Goal: Task Accomplishment & Management: Complete application form

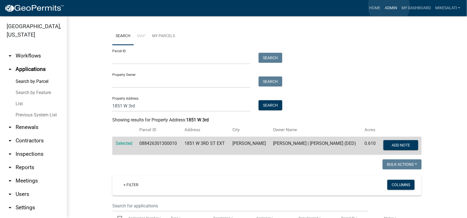
click at [389, 6] on link "Admin" at bounding box center [391, 8] width 17 height 11
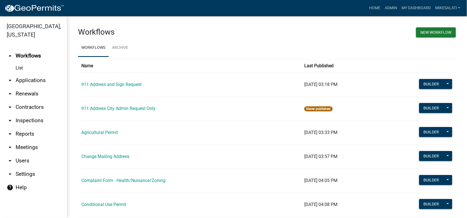
click at [29, 74] on link "arrow_drop_down Applications" at bounding box center [33, 80] width 67 height 13
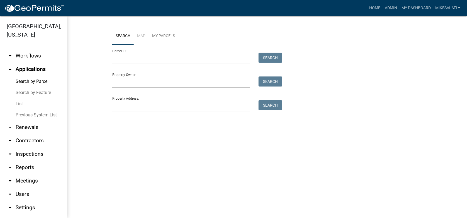
click at [18, 98] on link "List" at bounding box center [33, 103] width 67 height 11
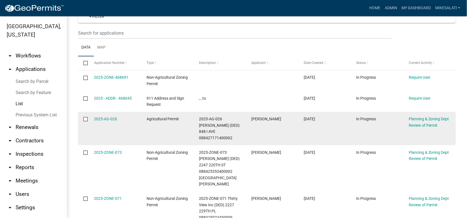
scroll to position [84, 0]
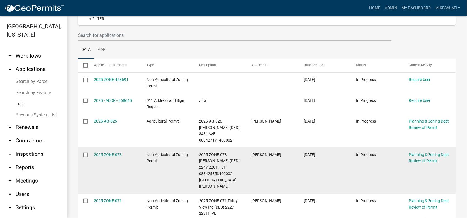
scroll to position [84, 0]
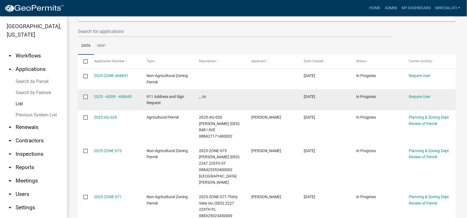
click at [86, 97] on input "checkbox" at bounding box center [85, 97] width 4 height 4
checkbox input "true"
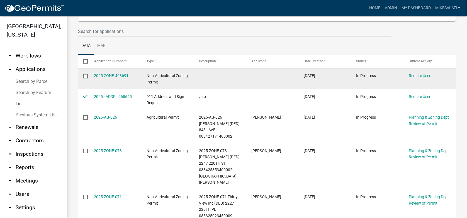
click at [85, 75] on input "checkbox" at bounding box center [85, 76] width 4 height 4
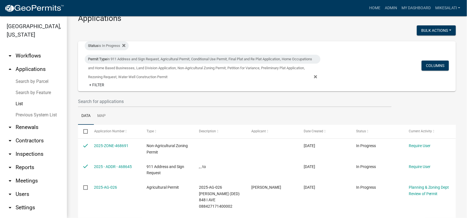
scroll to position [0, 0]
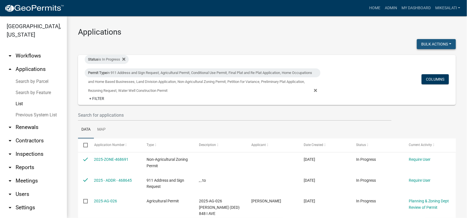
click at [437, 41] on button "Bulk Actions" at bounding box center [436, 44] width 39 height 10
click at [420, 60] on button "Void" at bounding box center [434, 58] width 45 height 13
checkbox input "false"
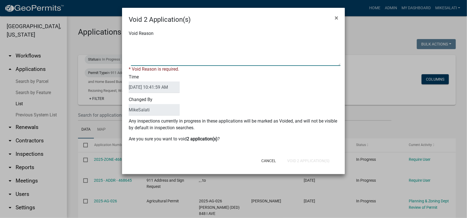
click at [144, 45] on textarea "Void Reason" at bounding box center [236, 52] width 210 height 28
type textarea "."
click at [308, 161] on form "Void 2 Application(s) × Void Reason * Void Reason is required. Time [DATE] 10:4…" at bounding box center [233, 88] width 223 height 161
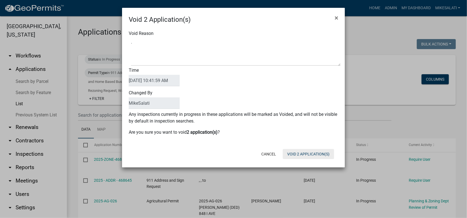
click at [315, 154] on button "Void 2 Application(s)" at bounding box center [308, 154] width 51 height 10
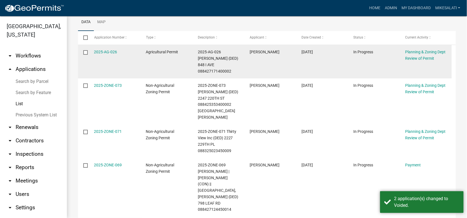
scroll to position [108, 0]
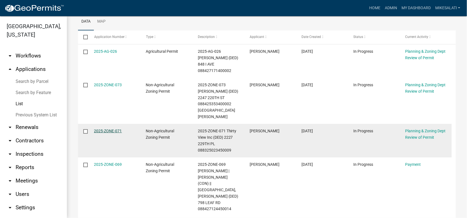
click at [105, 129] on link "2025-ZONE-071" at bounding box center [108, 131] width 28 height 4
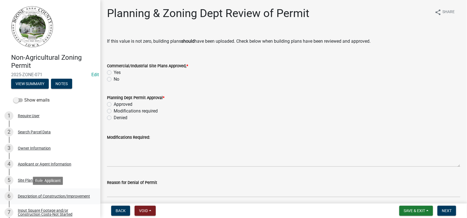
click at [27, 196] on div "Description of Construction/Improvement" at bounding box center [54, 196] width 72 height 4
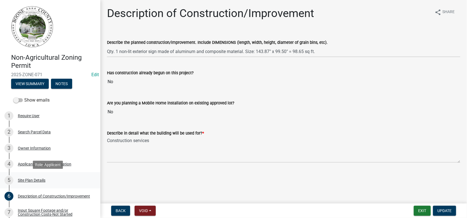
click at [29, 178] on div "Site Plan Details" at bounding box center [32, 180] width 28 height 4
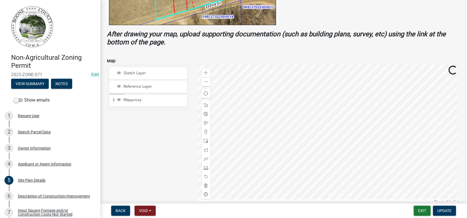
scroll to position [223, 0]
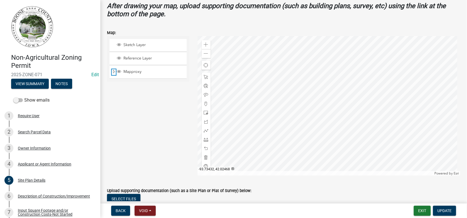
click at [114, 71] on span "Expand" at bounding box center [114, 71] width 4 height 5
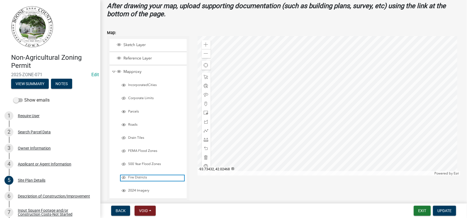
click at [124, 175] on span "Layer List" at bounding box center [124, 177] width 4 height 4
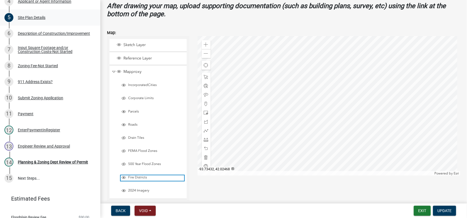
scroll to position [167, 0]
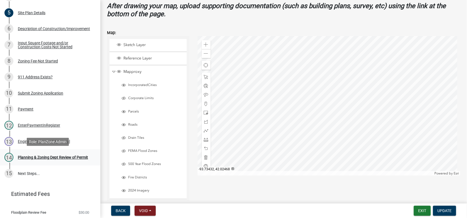
click at [34, 156] on div "Planning & Zoning Dept Review of Permit" at bounding box center [53, 157] width 70 height 4
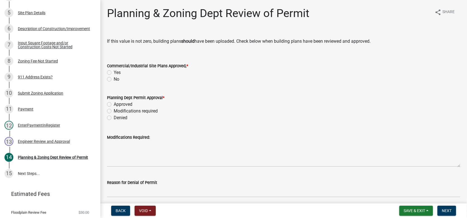
click at [114, 78] on label "No" at bounding box center [117, 79] width 6 height 7
click at [114, 78] on input "No" at bounding box center [116, 78] width 4 height 4
radio input "true"
click at [114, 105] on label "Approved" at bounding box center [123, 104] width 19 height 7
click at [114, 105] on input "Approved" at bounding box center [116, 103] width 4 height 4
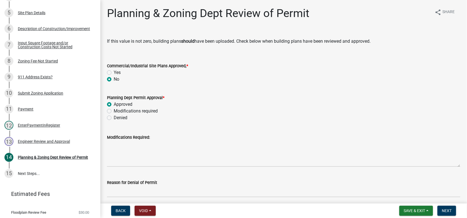
radio input "true"
click at [445, 209] on span "Next" at bounding box center [447, 210] width 10 height 4
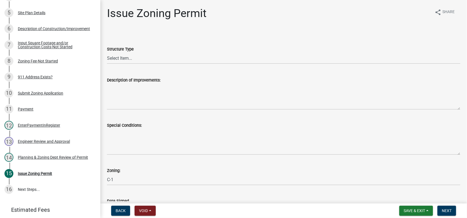
scroll to position [183, 0]
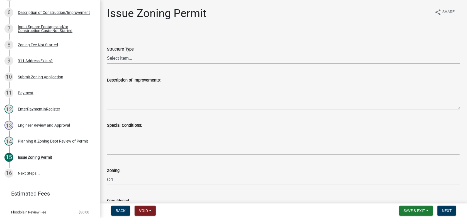
click at [117, 56] on select "Select Item... Principle Structure Accessory Structure Principle and Accessory …" at bounding box center [284, 57] width 354 height 11
click at [107, 52] on select "Select Item... Principle Structure Accessory Structure Principle and Accessory …" at bounding box center [284, 57] width 354 height 11
select select "b4fa5cc6-c485-45b8-8516-b90c7c2a06d2"
click at [107, 92] on div "Description of Improvements:" at bounding box center [284, 89] width 362 height 41
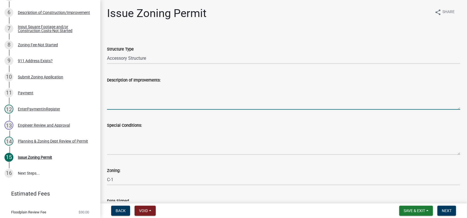
click at [137, 94] on textarea "Description of Improvements:" at bounding box center [284, 96] width 354 height 26
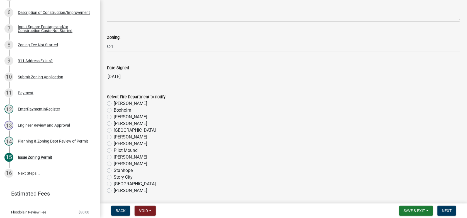
scroll to position [139, 0]
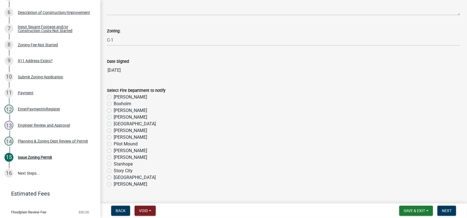
type textarea "Erect 1 wall sign according to permit application."
click at [114, 118] on label "[PERSON_NAME]" at bounding box center [130, 117] width 33 height 7
click at [114, 117] on input "[PERSON_NAME]" at bounding box center [116, 116] width 4 height 4
radio input "true"
click at [449, 208] on button "Next" at bounding box center [447, 210] width 19 height 10
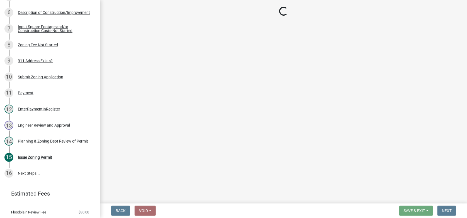
scroll to position [216, 0]
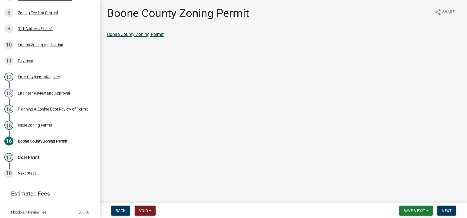
click at [140, 34] on link "Boone County Zoning Permit" at bounding box center [135, 34] width 57 height 5
click at [450, 207] on button "Next" at bounding box center [447, 210] width 19 height 10
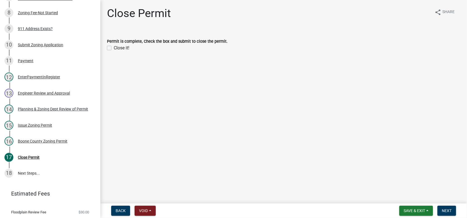
click at [114, 47] on label "Close it!" at bounding box center [122, 48] width 16 height 7
click at [114, 47] on input "Close it!" at bounding box center [116, 47] width 4 height 4
checkbox input "true"
click at [449, 211] on span "Next" at bounding box center [447, 210] width 10 height 4
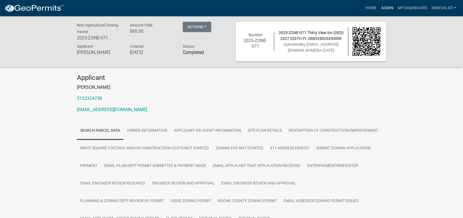
click at [389, 5] on link "Admin" at bounding box center [387, 8] width 17 height 11
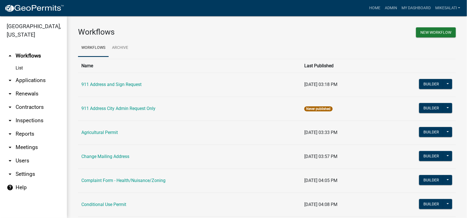
click at [27, 74] on link "arrow_drop_down Applications" at bounding box center [33, 80] width 67 height 13
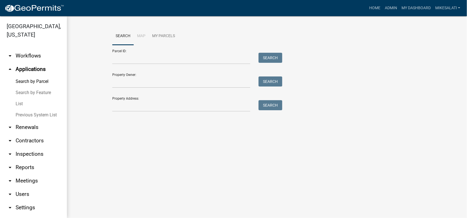
click at [19, 98] on link "List" at bounding box center [33, 103] width 67 height 11
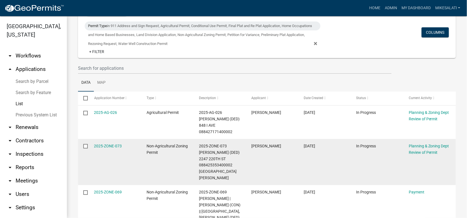
scroll to position [47, 0]
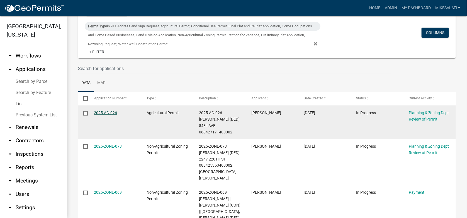
click at [107, 113] on link "2025-AG-026" at bounding box center [105, 112] width 23 height 4
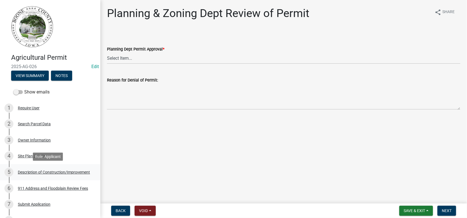
click at [32, 173] on div "Description of Construction/Improvement" at bounding box center [54, 172] width 72 height 4
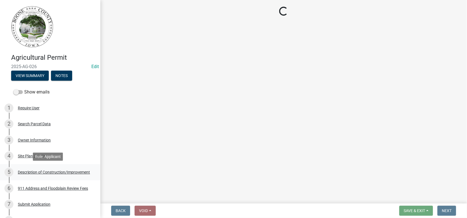
select select "ef34a811-276d-4d27-a1ec-b88096a917b3"
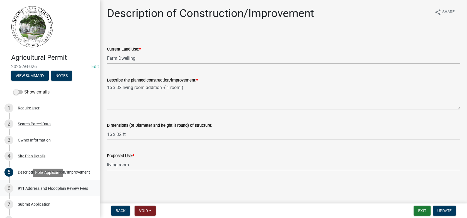
click at [32, 187] on div "911 Address and Floodplain Review Fees" at bounding box center [53, 188] width 70 height 4
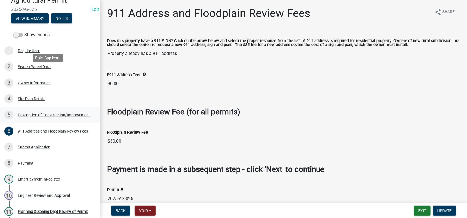
scroll to position [126, 0]
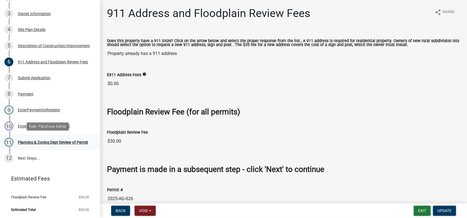
click at [36, 142] on div "Planning & Zoning Dept Review of Permit" at bounding box center [53, 142] width 70 height 4
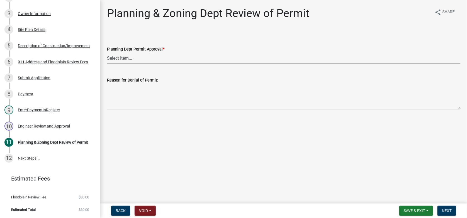
click at [123, 59] on select "Select Item... Approved Denied" at bounding box center [284, 57] width 354 height 11
click at [107, 52] on select "Select Item... Approved Denied" at bounding box center [284, 57] width 354 height 11
select select "af731b15-2d3b-4c38-ab14-1591d45aa0d8"
click at [29, 28] on div "Site Plan Details" at bounding box center [32, 30] width 28 height 4
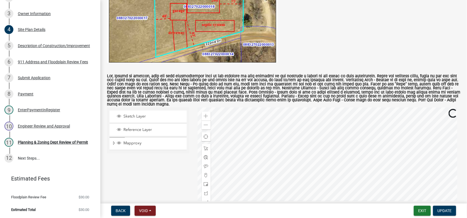
scroll to position [167, 0]
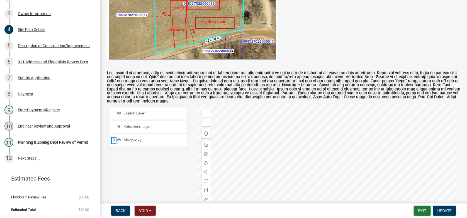
click at [114, 137] on span "Expand" at bounding box center [114, 139] width 4 height 5
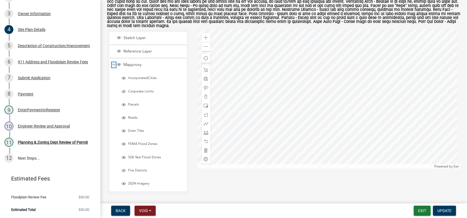
scroll to position [251, 0]
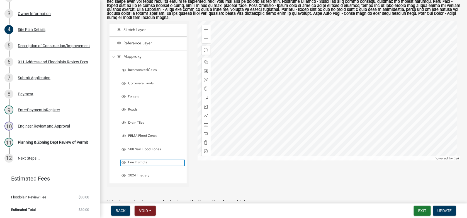
click at [126, 160] on span "Layer List" at bounding box center [124, 163] width 6 height 6
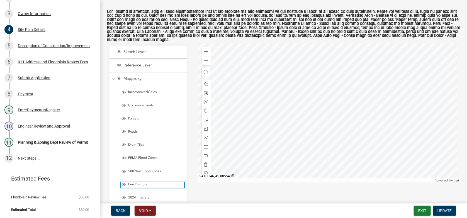
scroll to position [223, 0]
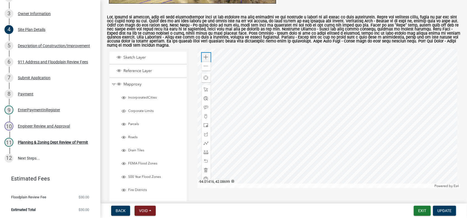
click at [205, 55] on span at bounding box center [206, 57] width 4 height 4
click at [22, 141] on div "Planning & Zoning Dept Review of Permit" at bounding box center [53, 142] width 70 height 4
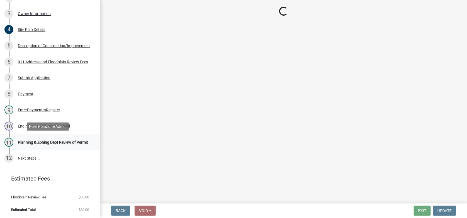
scroll to position [0, 0]
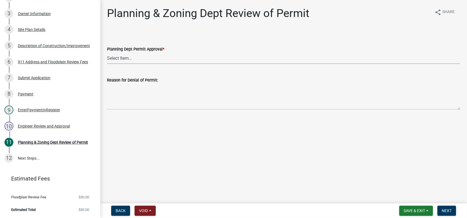
click at [121, 56] on select "Select Item... Approved Denied" at bounding box center [284, 57] width 354 height 11
click at [107, 52] on select "Select Item... Approved Denied" at bounding box center [284, 57] width 354 height 11
select select "af731b15-2d3b-4c38-ab14-1591d45aa0d8"
click at [447, 211] on span "Next" at bounding box center [447, 210] width 10 height 4
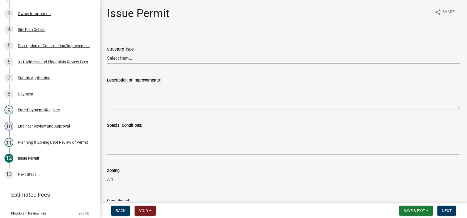
scroll to position [142, 0]
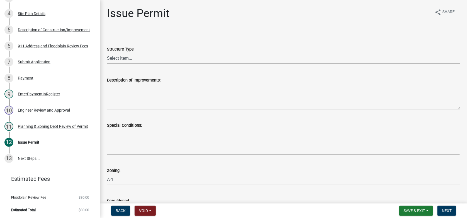
click at [126, 59] on select "Select Item... Principle Structure Accessory Structure Principle and Accessory …" at bounding box center [284, 57] width 354 height 11
click at [107, 52] on select "Select Item... Principle Structure Accessory Structure Principle and Accessory …" at bounding box center [284, 57] width 354 height 11
select select "f027af4f-9e9e-44f8-8568-cec35f811c78"
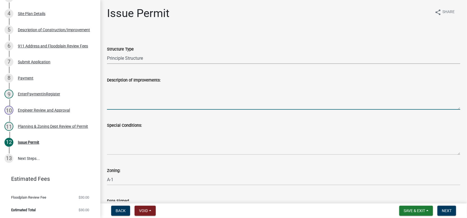
click at [124, 91] on textarea "Description of Improvements:" at bounding box center [284, 96] width 354 height 26
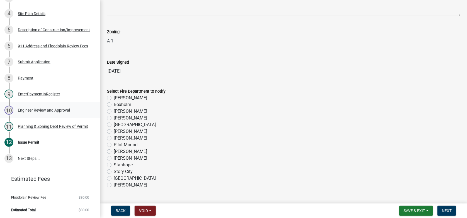
scroll to position [139, 0]
type textarea "Erect a 16 ft x 32 ft living room addition to dwelling according to pemit appli…"
click at [114, 130] on label "[PERSON_NAME]" at bounding box center [130, 130] width 33 height 7
click at [114, 130] on input "[PERSON_NAME]" at bounding box center [116, 129] width 4 height 4
radio input "true"
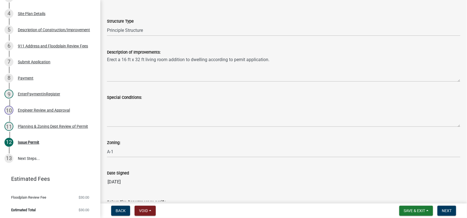
scroll to position [55, 0]
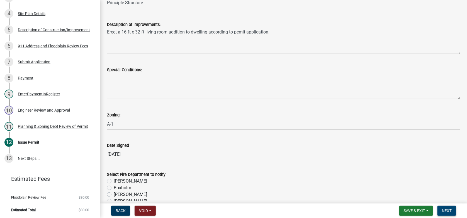
click at [445, 209] on span "Next" at bounding box center [447, 210] width 10 height 4
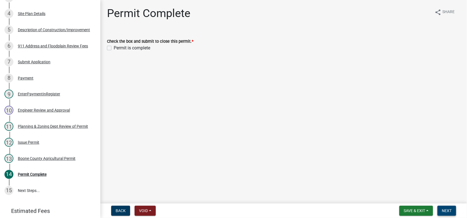
scroll to position [174, 0]
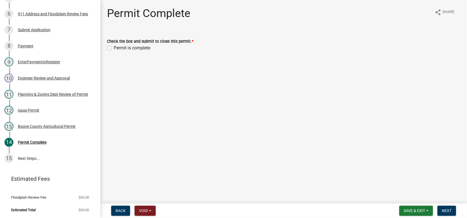
click at [114, 48] on label "Permit is complete" at bounding box center [132, 48] width 37 height 7
click at [114, 48] on input "Permit is complete" at bounding box center [116, 47] width 4 height 4
checkbox input "true"
click at [445, 210] on span "Next" at bounding box center [447, 210] width 10 height 4
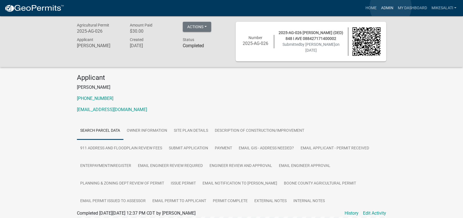
click at [391, 7] on link "Admin" at bounding box center [387, 8] width 17 height 11
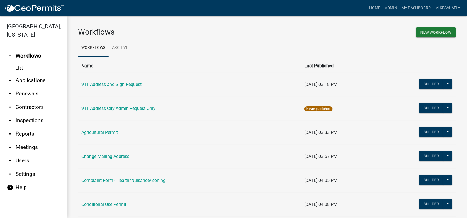
click at [26, 74] on link "arrow_drop_down Applications" at bounding box center [33, 80] width 67 height 13
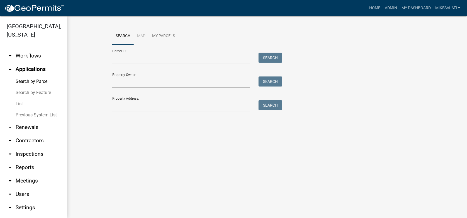
click at [19, 98] on link "List" at bounding box center [33, 103] width 67 height 11
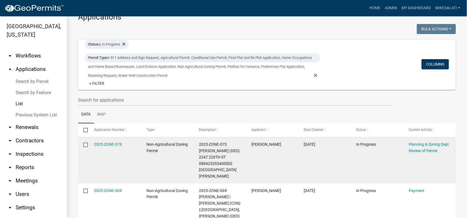
scroll to position [48, 0]
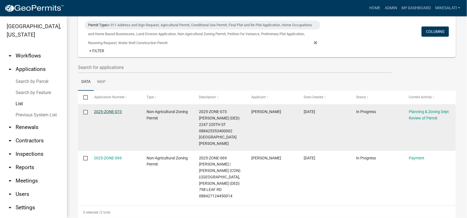
click at [104, 111] on link "2025-ZONE-073" at bounding box center [108, 111] width 28 height 4
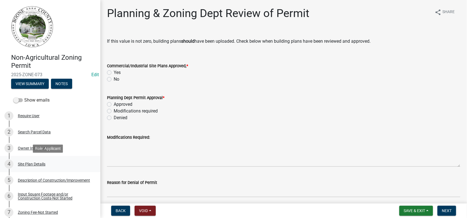
click at [25, 165] on div "Site Plan Details" at bounding box center [32, 164] width 28 height 4
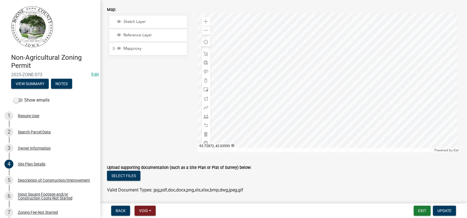
scroll to position [251, 0]
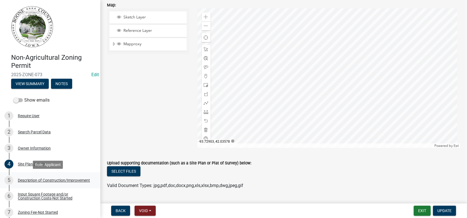
click at [34, 180] on div "Description of Construction/Improvement" at bounding box center [54, 180] width 72 height 4
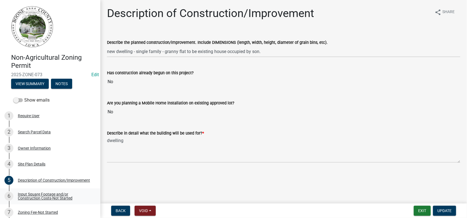
click at [31, 196] on div "Input Square Footage and/or Construction Costs-Not Started" at bounding box center [55, 196] width 74 height 8
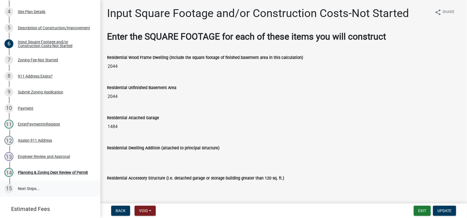
scroll to position [167, 0]
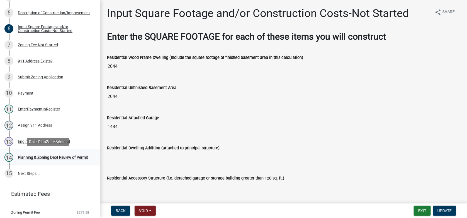
click at [24, 157] on div "Planning & Zoning Dept Review of Permit" at bounding box center [53, 157] width 70 height 4
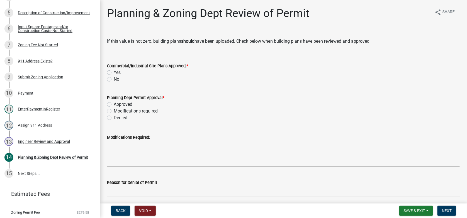
click at [32, 121] on div "12 Assign 911 Address" at bounding box center [47, 125] width 87 height 9
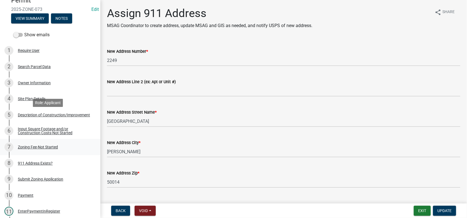
scroll to position [55, 0]
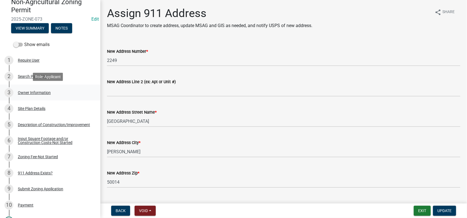
click at [28, 93] on div "Owner Information" at bounding box center [34, 93] width 33 height 4
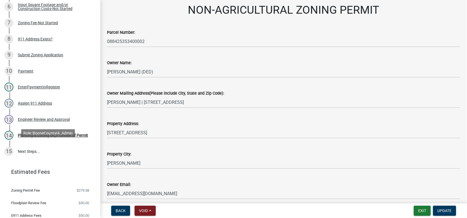
scroll to position [195, 0]
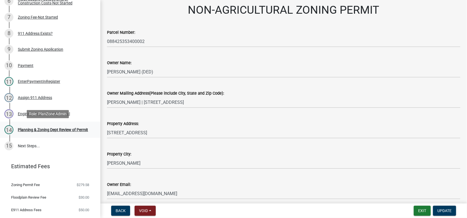
click at [43, 124] on link "14 Planning & Zoning Dept Review of Permit" at bounding box center [50, 130] width 100 height 16
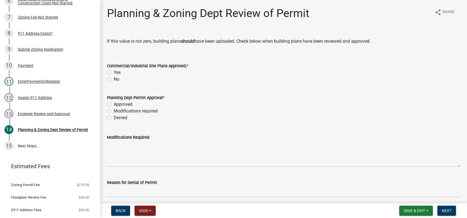
click at [114, 79] on label "No" at bounding box center [117, 79] width 6 height 7
click at [114, 79] on input "No" at bounding box center [116, 78] width 4 height 4
radio input "true"
click at [114, 104] on label "Approved" at bounding box center [123, 104] width 19 height 7
click at [114, 104] on input "Approved" at bounding box center [116, 103] width 4 height 4
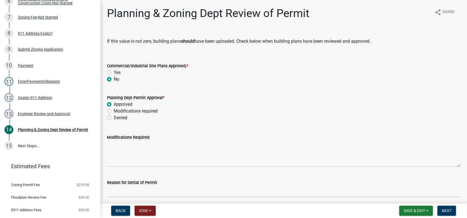
radio input "true"
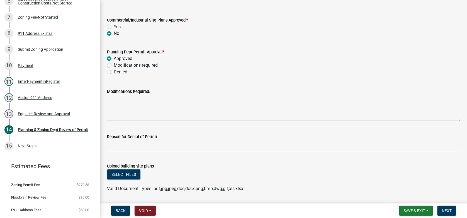
scroll to position [63, 0]
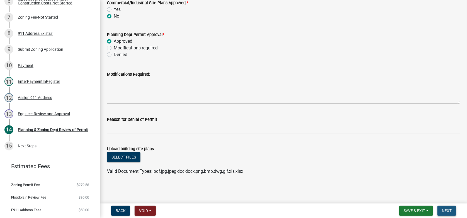
click at [452, 209] on button "Next" at bounding box center [447, 210] width 19 height 10
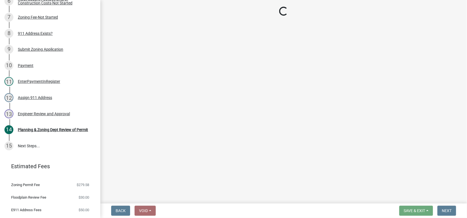
scroll to position [211, 0]
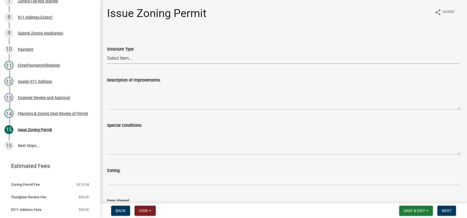
click at [120, 55] on select "Select Item... Principle Structure Accessory Structure Principle and Accessory …" at bounding box center [284, 57] width 354 height 11
click at [107, 52] on select "Select Item... Principle Structure Accessory Structure Principle and Accessory …" at bounding box center [284, 57] width 354 height 11
select select "7cfeee7c-c4b6-409b-9625-0a76c32315b4"
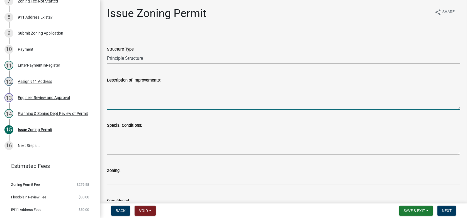
click at [123, 88] on textarea "Description of Improvements:" at bounding box center [284, 96] width 354 height 26
type textarea "Erect single family dwelling according to permit application"
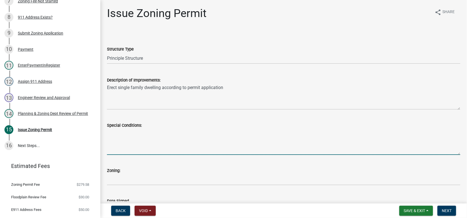
click at [122, 137] on textarea "Special Conditions:" at bounding box center [284, 142] width 354 height 26
click at [217, 134] on textarea "1) Approval of sepetic system by Boone County Code ENforcement Officer prior to…" at bounding box center [284, 142] width 354 height 26
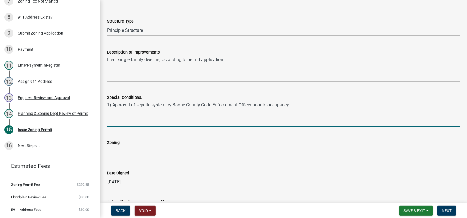
type textarea "1) Approval of sepetic system by Boone County Code Enforcement Officer prior to…"
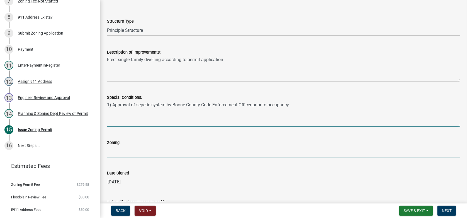
click at [116, 153] on input "Zoning:" at bounding box center [284, 151] width 354 height 11
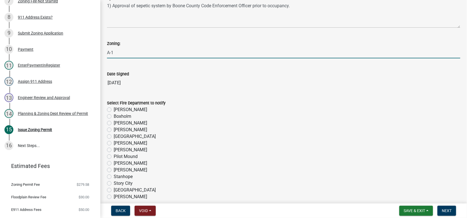
scroll to position [139, 0]
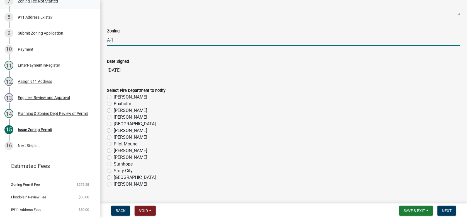
type input "A-1"
click at [114, 96] on label "[PERSON_NAME]" at bounding box center [130, 97] width 33 height 7
click at [114, 96] on input "[PERSON_NAME]" at bounding box center [116, 96] width 4 height 4
radio input "true"
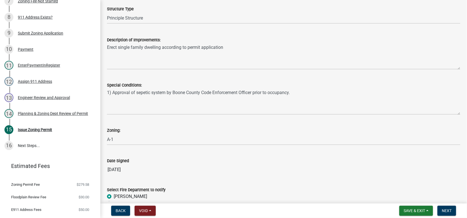
scroll to position [13, 0]
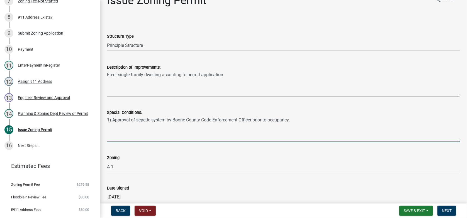
click at [142, 120] on textarea "1) Approval of sepetic system by Boone County Code Enforcement Officer prior to…" at bounding box center [284, 129] width 354 height 26
drag, startPoint x: 143, startPoint y: 119, endPoint x: 147, endPoint y: 121, distance: 3.6
click at [147, 121] on textarea "1) Approval of sepetic system by Boone County Code Enforcement Officer prior to…" at bounding box center [284, 129] width 354 height 26
click at [292, 122] on textarea "1) Approval of septic system by Boone County Code Enforcement Officer prior to …" at bounding box center [284, 129] width 354 height 26
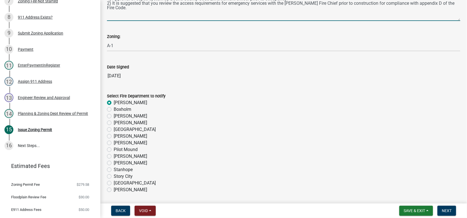
scroll to position [124, 0]
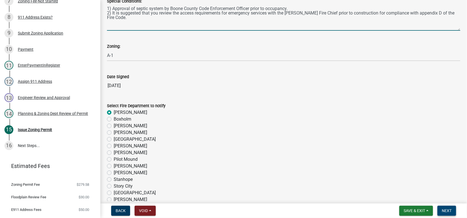
type textarea "1) Approval of septic system by Boone County Code Enforcement Officer prior to …"
click at [449, 211] on span "Next" at bounding box center [447, 210] width 10 height 4
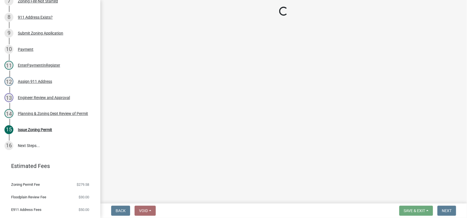
scroll to position [259, 0]
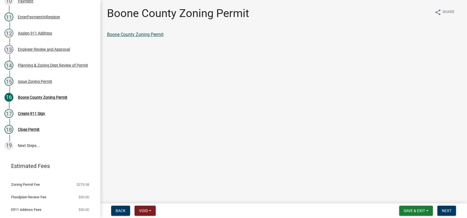
click at [149, 36] on link "Boone County Zoning Permit" at bounding box center [135, 34] width 57 height 5
click at [447, 210] on span "Next" at bounding box center [447, 210] width 10 height 4
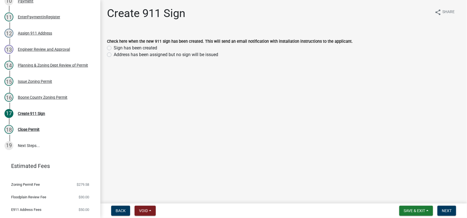
click at [114, 47] on label "Sign has been created" at bounding box center [135, 48] width 43 height 7
click at [114, 47] on input "Sign has been created" at bounding box center [116, 47] width 4 height 4
radio input "true"
click at [448, 211] on span "Next" at bounding box center [447, 210] width 10 height 4
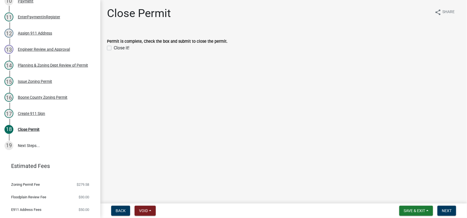
click at [114, 49] on label "Close it!" at bounding box center [122, 48] width 16 height 7
click at [114, 48] on input "Close it!" at bounding box center [116, 47] width 4 height 4
checkbox input "true"
click at [446, 211] on span "Next" at bounding box center [447, 210] width 10 height 4
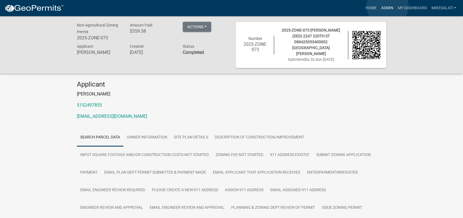
click at [388, 6] on link "Admin" at bounding box center [387, 8] width 17 height 11
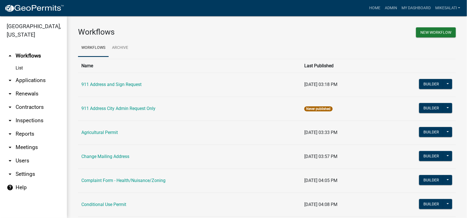
click at [25, 74] on link "arrow_drop_down Applications" at bounding box center [33, 80] width 67 height 13
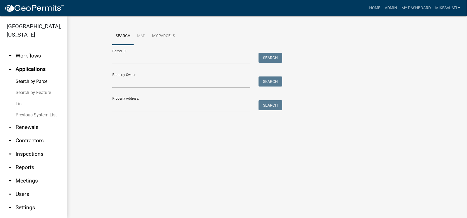
click at [18, 98] on link "List" at bounding box center [33, 103] width 67 height 11
